Goal: Task Accomplishment & Management: Manage account settings

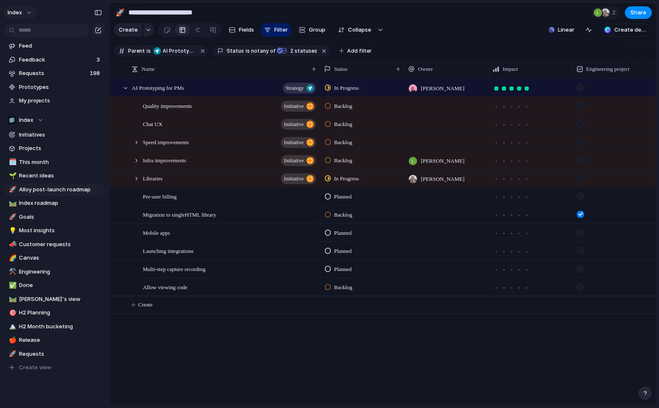
click at [16, 13] on span "Index" at bounding box center [15, 12] width 14 height 8
click at [29, 82] on span "Sign out" at bounding box center [30, 85] width 22 height 8
